Goal: Communication & Community: Ask a question

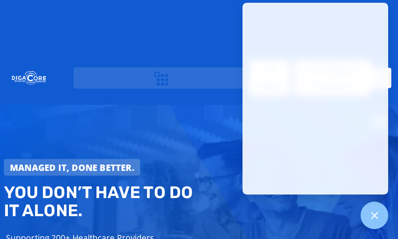
click at [211, 105] on div "Managed IT, done better. You don’t have to do IT alone. Supporting 200+ Healthc…" at bounding box center [199, 222] width 398 height 234
click at [394, 105] on div "Managed IT, done better. You don’t have to do IT alone. Supporting 200+ Healthc…" at bounding box center [199, 222] width 398 height 234
click at [223, 105] on div "Managed IT, done better. You don’t have to do IT alone. Supporting 200+ Healthc…" at bounding box center [199, 222] width 398 height 234
click at [230, 105] on div "Managed IT, done better. You don’t have to do IT alone. Supporting 200+ Healthc…" at bounding box center [199, 222] width 398 height 234
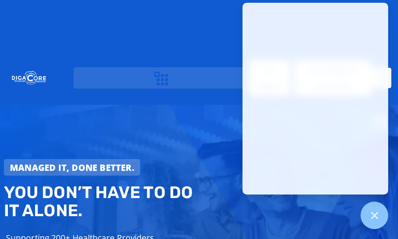
click at [230, 105] on div "Managed IT, done better. You don’t have to do IT alone. Supporting 200+ Healthc…" at bounding box center [199, 222] width 398 height 234
click at [0, 0] on link "Get Support" at bounding box center [0, 0] width 0 height 0
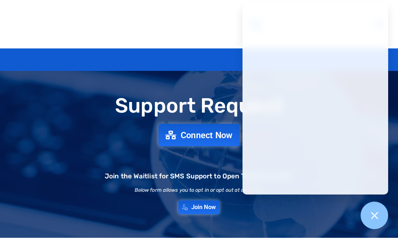
click at [204, 146] on link "Connect Now" at bounding box center [199, 135] width 81 height 22
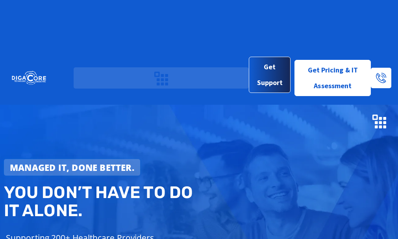
click at [258, 59] on span "Get Support" at bounding box center [269, 74] width 29 height 31
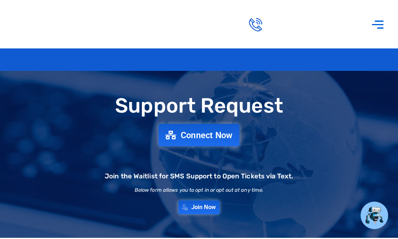
click at [204, 139] on span "Connect Now" at bounding box center [207, 135] width 52 height 9
